Goal: Information Seeking & Learning: Learn about a topic

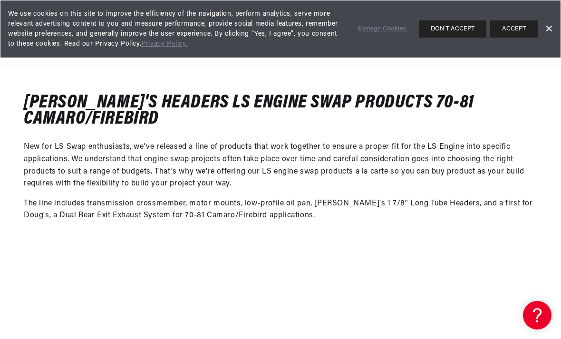
click at [521, 28] on button "ACCEPT" at bounding box center [514, 28] width 48 height 17
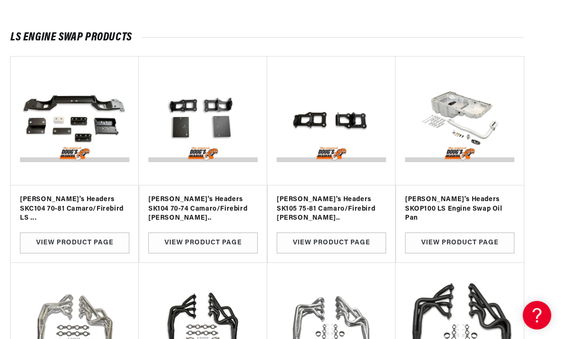
scroll to position [880, 13]
click at [57, 201] on h3 "Doug's Headers SKC104 70-81 Camaro/Firebird LS ..." at bounding box center [74, 209] width 109 height 28
click at [56, 196] on h3 "Doug's Headers SKC104 70-81 Camaro/Firebird LS ..." at bounding box center [74, 209] width 109 height 28
click at [51, 233] on link "View Product Page" at bounding box center [74, 242] width 109 height 21
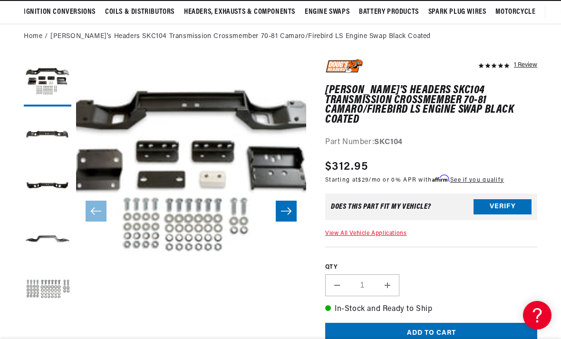
scroll to position [87, 0]
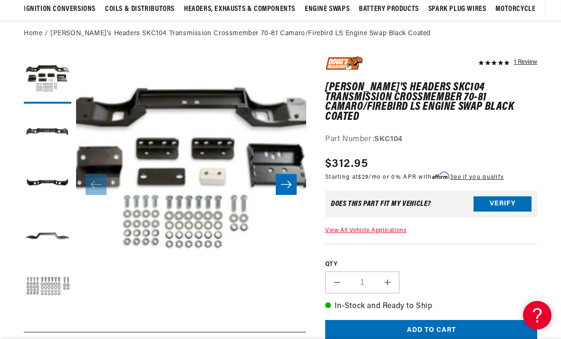
click at [36, 133] on button "Load image 2 in gallery view" at bounding box center [48, 132] width 48 height 48
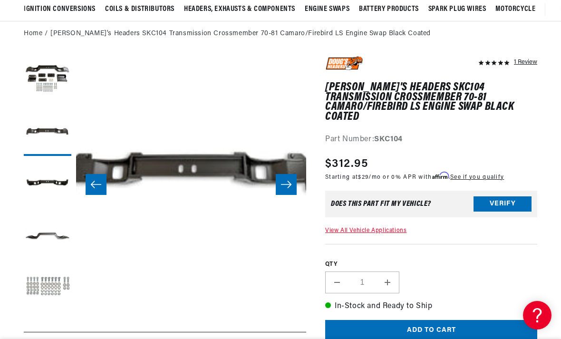
scroll to position [0, 288]
click at [48, 191] on button "Load image 3 in gallery view" at bounding box center [48, 185] width 48 height 48
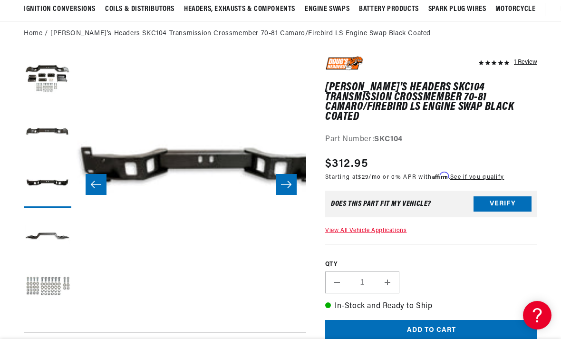
scroll to position [0, 460]
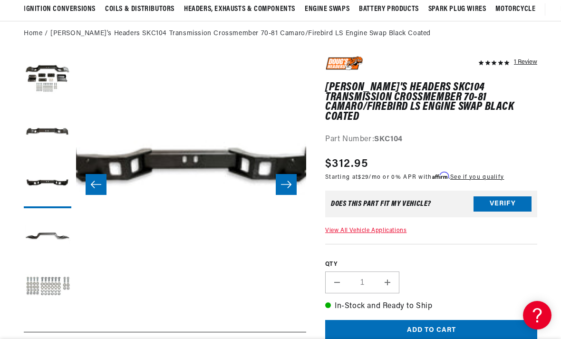
click at [44, 238] on button "Load image 4 in gallery view" at bounding box center [48, 237] width 48 height 48
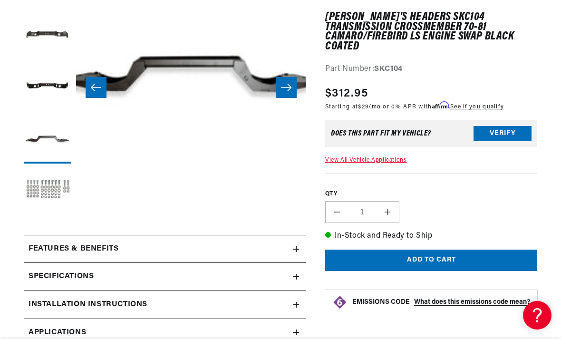
scroll to position [0, 0]
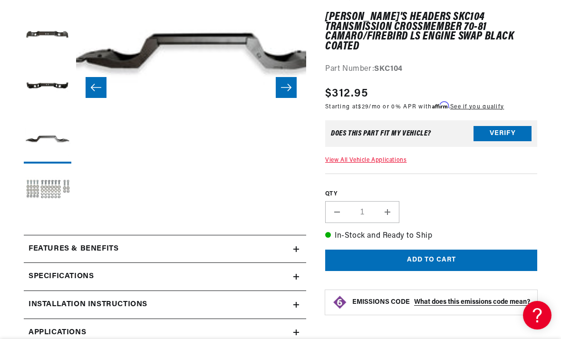
click at [49, 181] on button "Load image 5 in gallery view" at bounding box center [48, 192] width 48 height 48
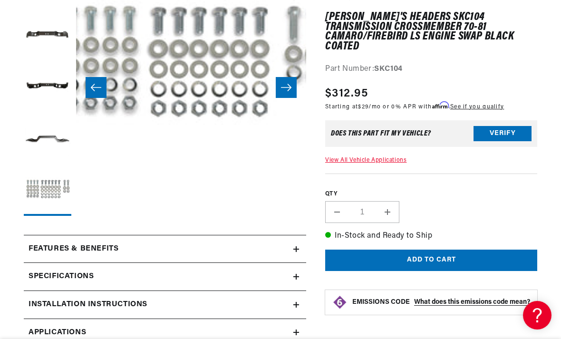
scroll to position [0, 921]
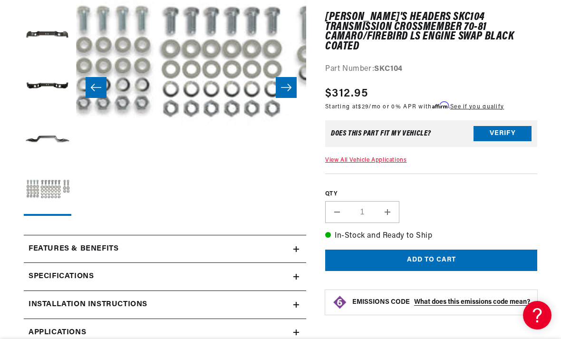
click at [52, 45] on button "Load image 2 in gallery view" at bounding box center [48, 35] width 48 height 48
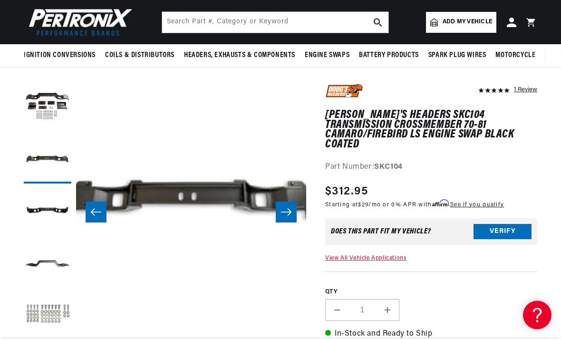
scroll to position [57, 0]
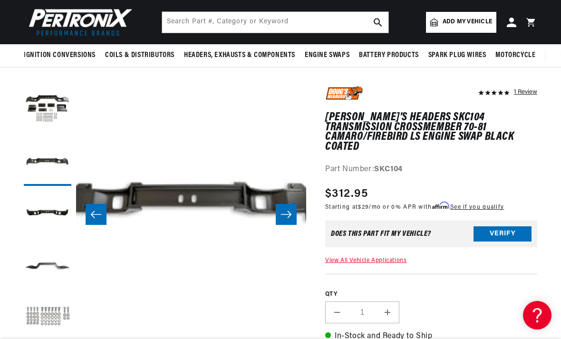
click at [40, 110] on button "Load image 1 in gallery view" at bounding box center [48, 110] width 48 height 48
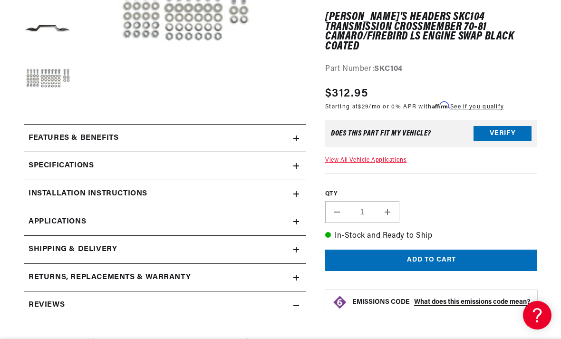
scroll to position [300, 0]
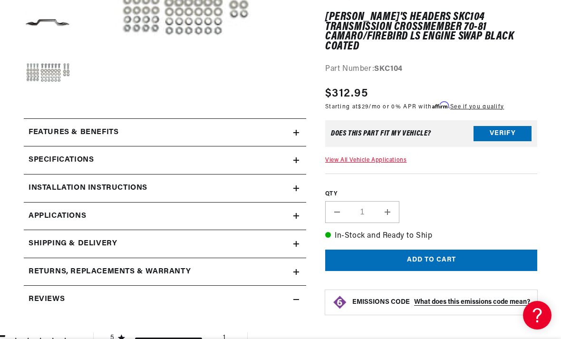
click at [37, 134] on h2 "Features & Benefits" at bounding box center [74, 132] width 90 height 12
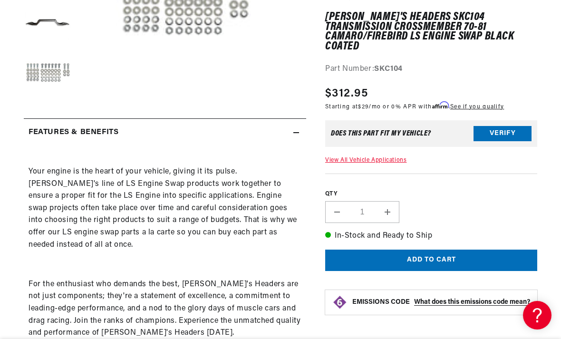
scroll to position [0, 0]
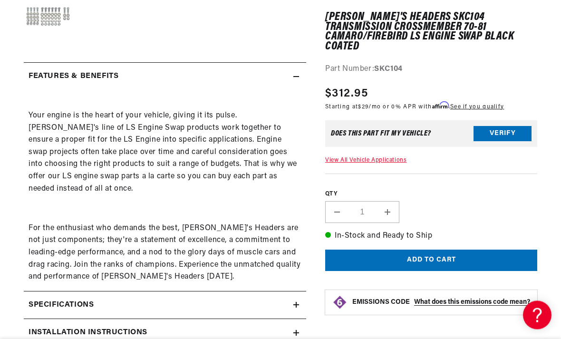
click at [292, 81] on div "Features & Benefits" at bounding box center [158, 77] width 269 height 12
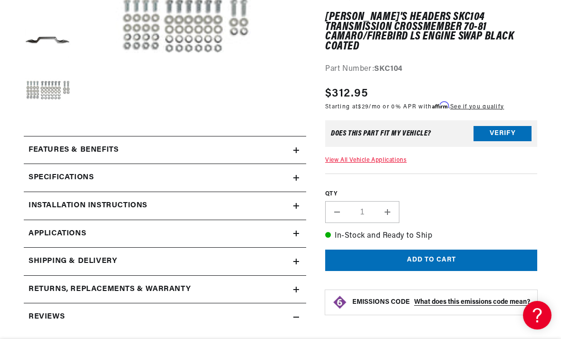
click at [43, 150] on h2 "Features & Benefits" at bounding box center [74, 150] width 90 height 12
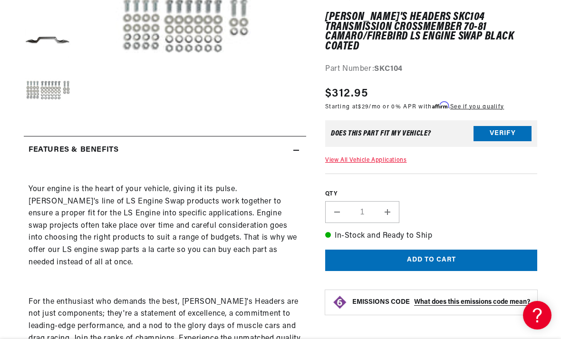
click at [45, 151] on h2 "Features & Benefits" at bounding box center [74, 150] width 90 height 12
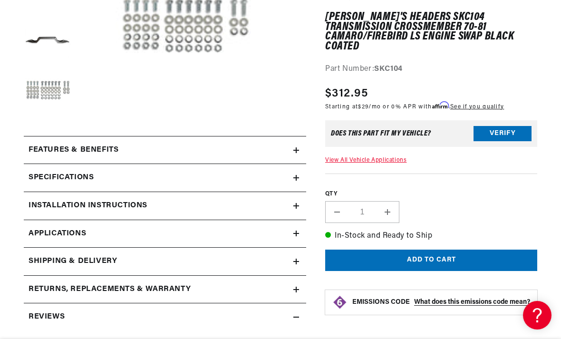
click at [43, 179] on h2 "Specifications" at bounding box center [61, 178] width 65 height 12
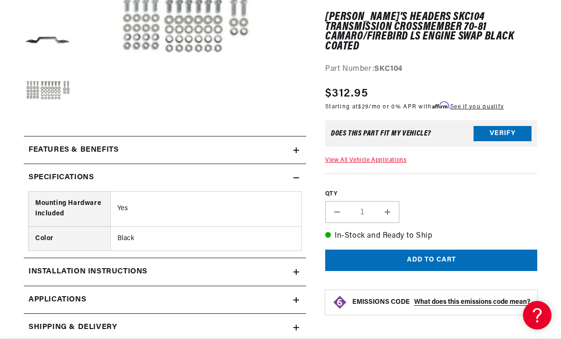
click at [41, 180] on h2 "Specifications" at bounding box center [61, 178] width 65 height 12
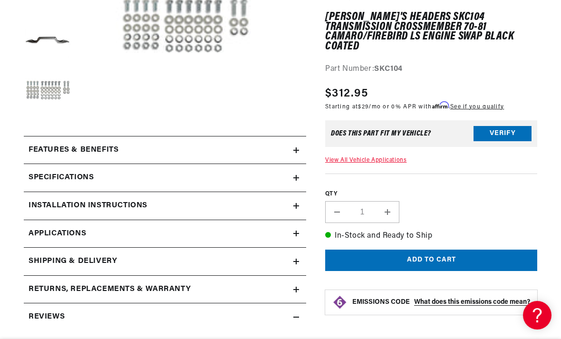
click at [40, 209] on h2 "Installation instructions" at bounding box center [88, 206] width 119 height 12
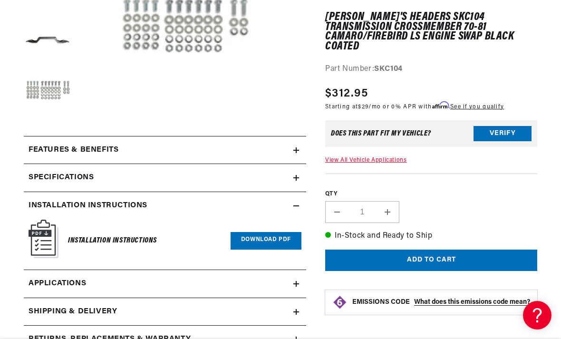
click at [40, 208] on h2 "Installation instructions" at bounding box center [88, 206] width 119 height 12
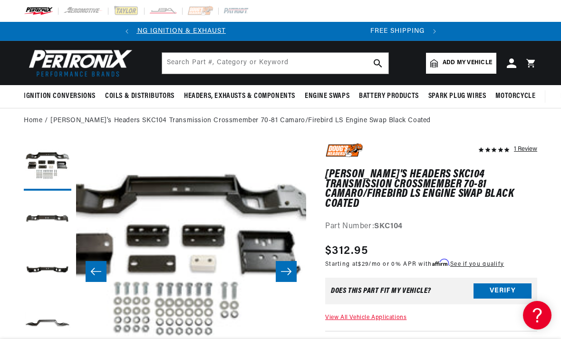
scroll to position [0, 288]
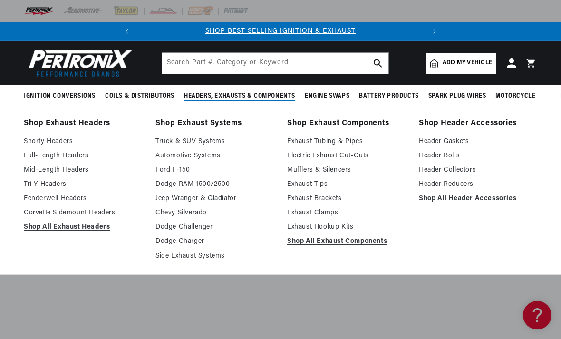
click at [74, 157] on link "Full-Length Headers" at bounding box center [83, 155] width 118 height 11
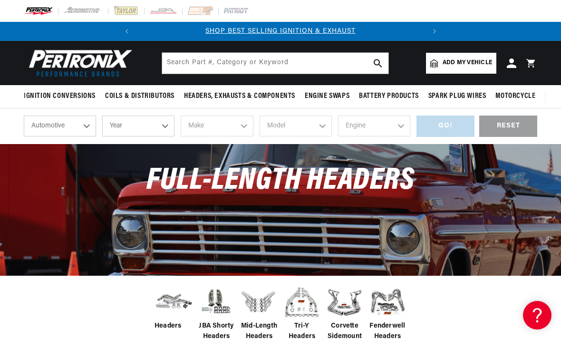
click at [81, 129] on select "Automotive Agricultural Industrial Marine Motorcycle" at bounding box center [60, 125] width 72 height 21
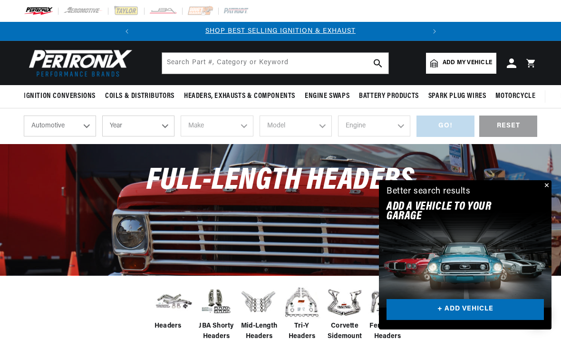
click at [161, 120] on select "Year 2026 2025 2024 2023 2022 2021 2020 2019 2018 2017 2016 2015 2014 2013 2012…" at bounding box center [138, 125] width 72 height 21
select select "1970"
click at [234, 126] on select "Make Alfa Romeo American Motors Aston Martin Audi Austin Austin Healey Avanti B…" at bounding box center [217, 125] width 72 height 21
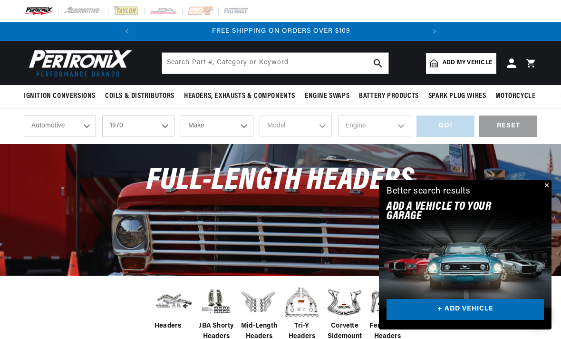
select select "Chevrolet"
click at [304, 127] on select "Model Bel Air Biscayne Blazer Brookwood C10 Pickup C10 Suburban C20 Pickup C20 …" at bounding box center [295, 125] width 72 height 21
select select "Camaro"
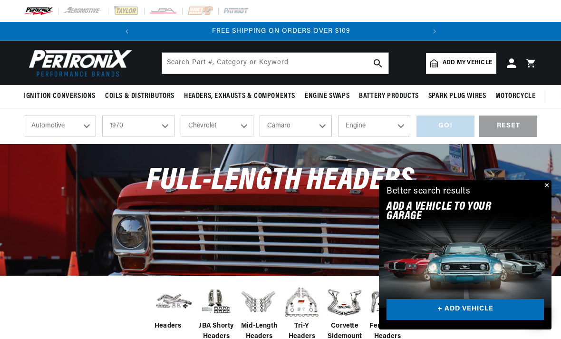
click at [384, 126] on select "Engine 4.9L 5.3L 5.4L 230cid / 3.8L 250cid / 4.1L 305cid / 5.0L 307cid / 5.0L 3…" at bounding box center [374, 125] width 72 height 21
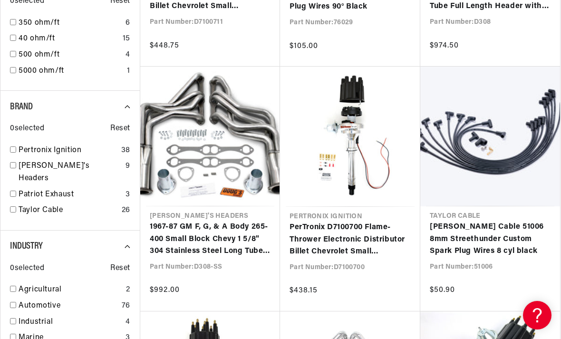
scroll to position [0, 288]
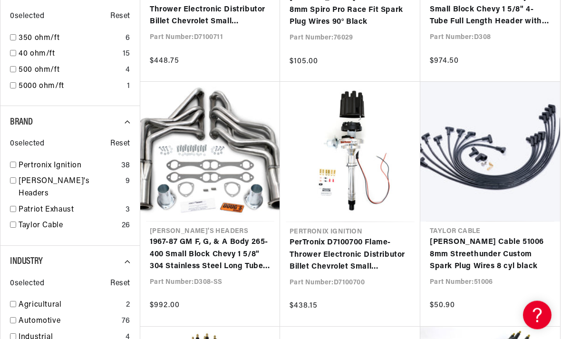
scroll to position [1076, 0]
click at [14, 177] on input "checkbox" at bounding box center [13, 180] width 6 height 6
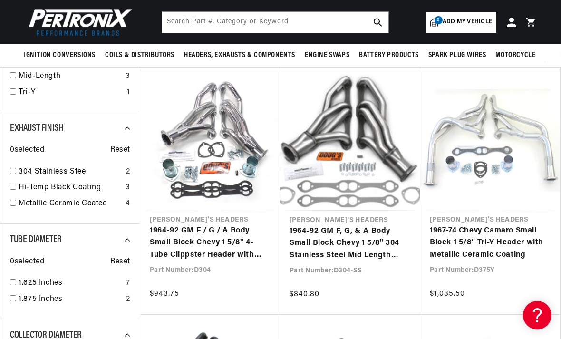
scroll to position [353, 0]
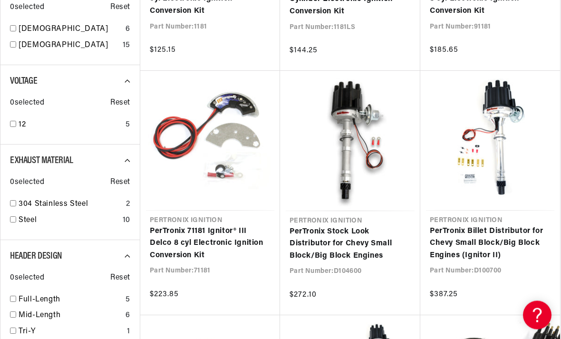
scroll to position [1106, 0]
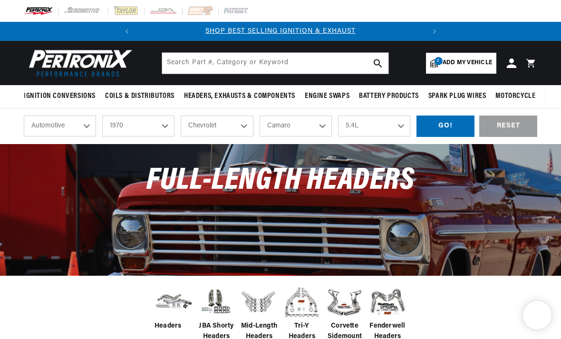
select select "1970"
select select "Chevrolet"
select select "Camaro"
select select "5.4L"
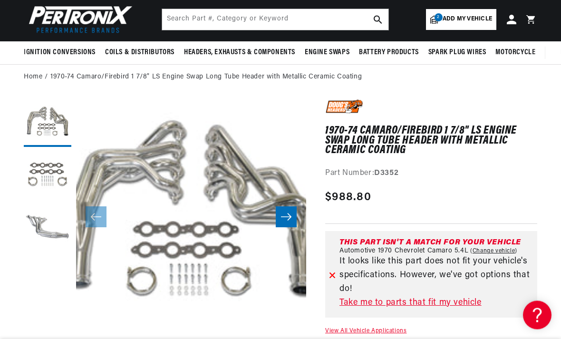
scroll to position [44, 0]
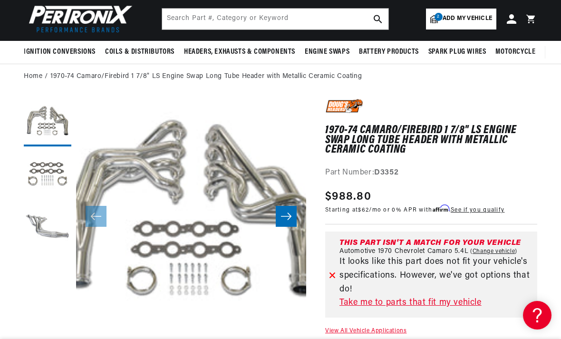
click at [294, 214] on button "Slide right" at bounding box center [286, 216] width 21 height 21
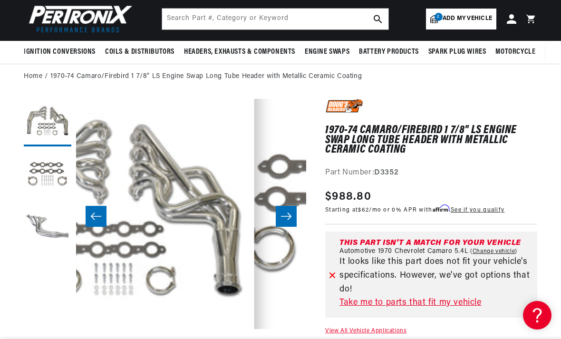
scroll to position [0, 230]
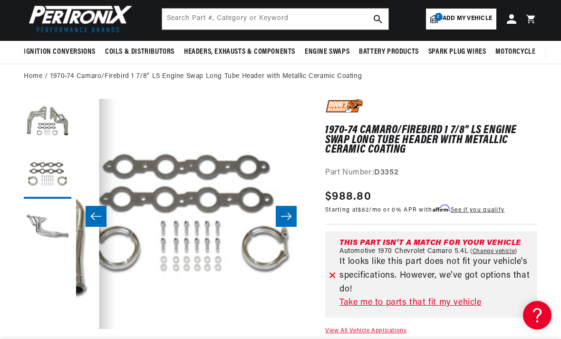
click at [290, 221] on button "Slide right" at bounding box center [286, 216] width 21 height 21
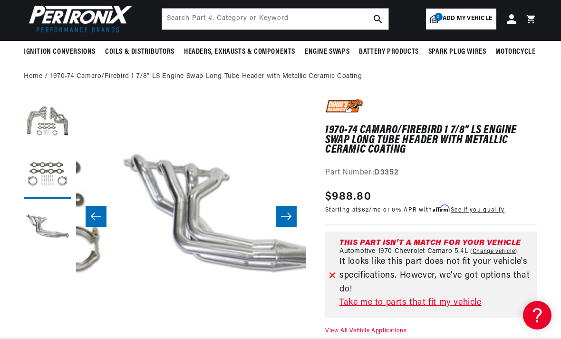
scroll to position [0, 460]
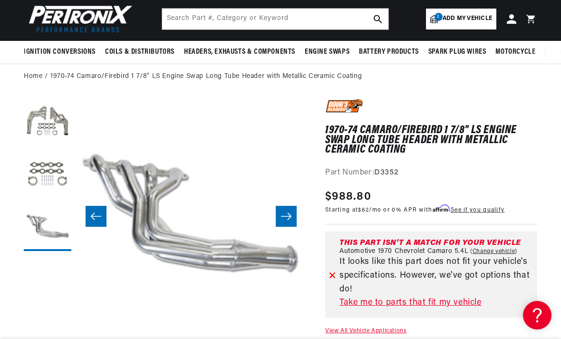
click at [286, 220] on icon "Slide right" at bounding box center [285, 216] width 11 height 10
click at [283, 222] on button "Slide right" at bounding box center [286, 216] width 21 height 21
click at [294, 218] on button "Slide right" at bounding box center [286, 216] width 21 height 21
click at [97, 218] on icon "Slide left" at bounding box center [95, 216] width 11 height 10
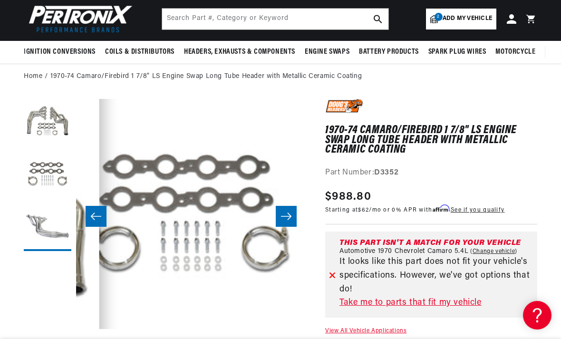
click at [98, 212] on icon "Slide left" at bounding box center [95, 216] width 11 height 10
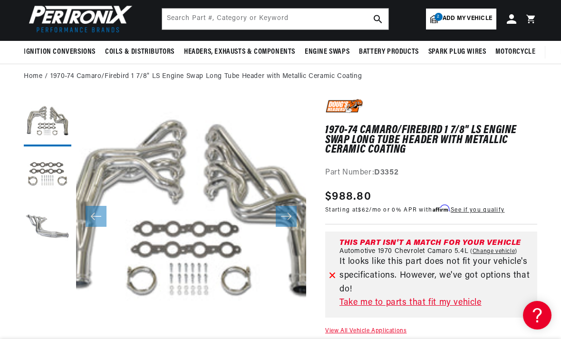
scroll to position [0, 0]
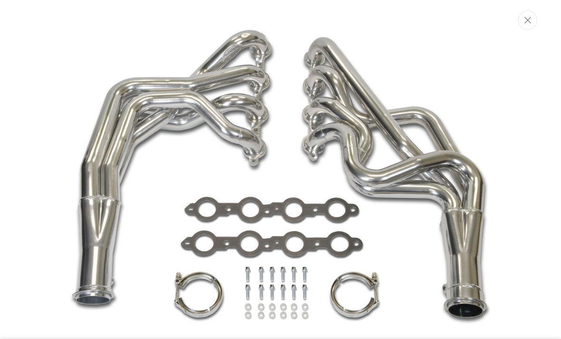
click at [309, 231] on img "Media gallery" at bounding box center [280, 185] width 456 height 456
click at [358, 241] on img "Media gallery" at bounding box center [280, 185] width 456 height 456
click at [330, 205] on img "Media gallery" at bounding box center [280, 185] width 456 height 456
click at [527, 12] on button "Close" at bounding box center [527, 19] width 19 height 19
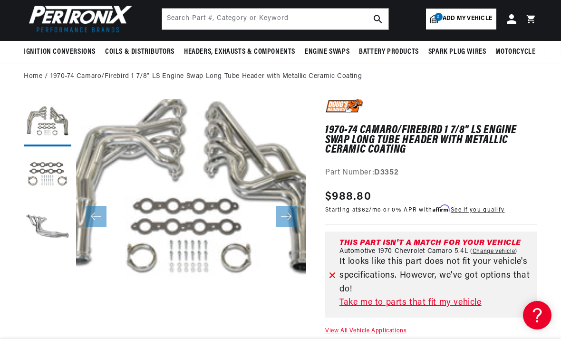
scroll to position [0, 288]
click at [63, 158] on button "Load image 2 in gallery view" at bounding box center [48, 175] width 48 height 48
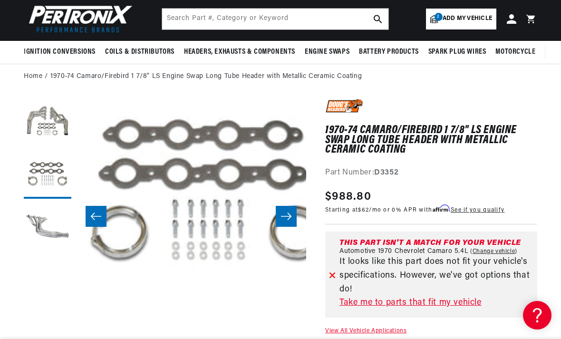
scroll to position [23, 230]
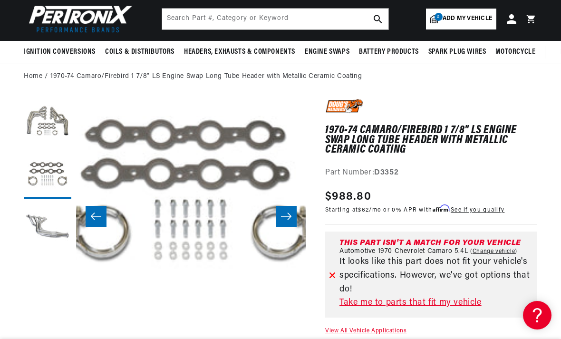
click at [57, 214] on button "Load image 3 in gallery view" at bounding box center [48, 227] width 48 height 48
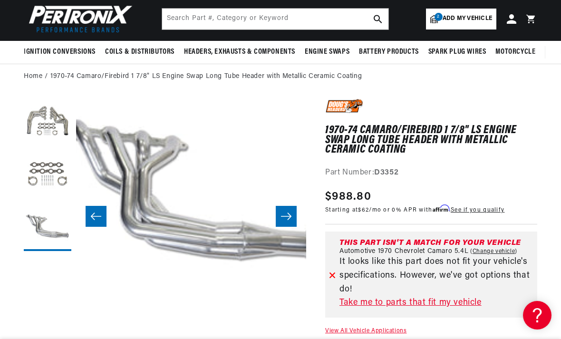
scroll to position [23, 460]
click at [53, 329] on button "Open media 3 in modal" at bounding box center [53, 329] width 0 height 0
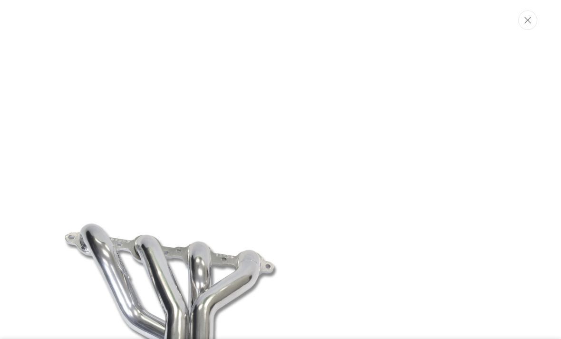
scroll to position [822, 0]
click at [533, 26] on button "Close" at bounding box center [527, 19] width 19 height 19
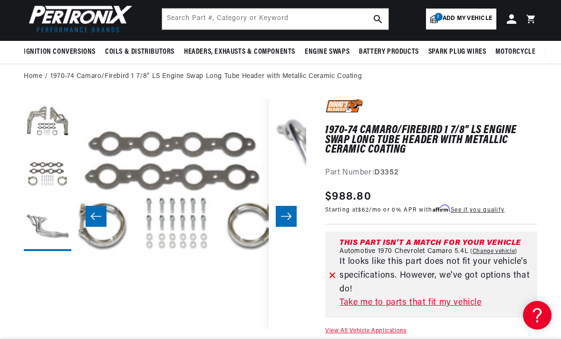
scroll to position [23, 230]
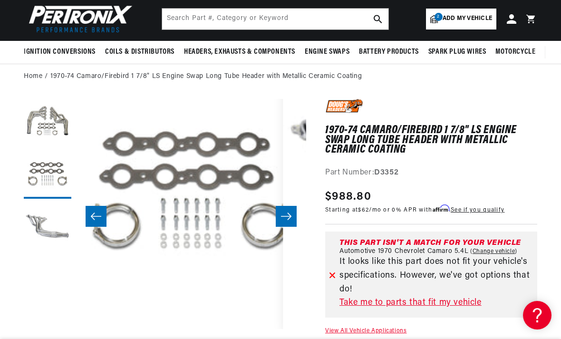
click at [44, 115] on button "Load image 1 in gallery view" at bounding box center [48, 123] width 48 height 48
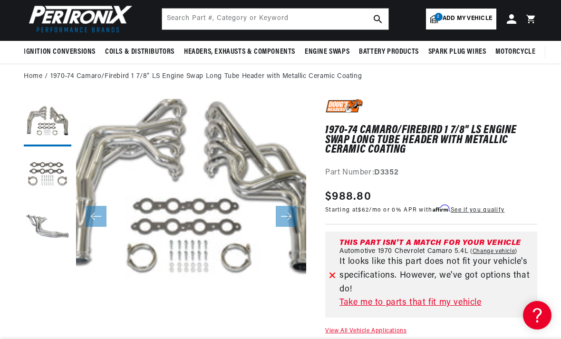
scroll to position [0, 0]
